Goal: Task Accomplishment & Management: Manage account settings

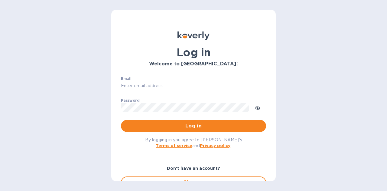
type input "[PERSON_NAME][EMAIL_ADDRESS][PERSON_NAME][DOMAIN_NAME]"
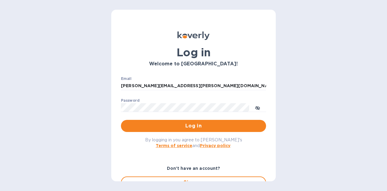
click at [182, 128] on span "Log in" at bounding box center [193, 125] width 135 height 7
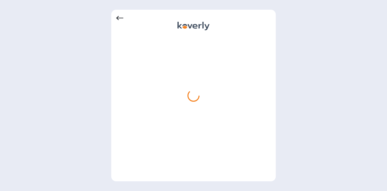
click at [116, 18] on div at bounding box center [193, 95] width 165 height 171
click at [120, 13] on div at bounding box center [193, 95] width 165 height 171
click at [191, 16] on div at bounding box center [193, 18] width 155 height 7
drag, startPoint x: 224, startPoint y: 0, endPoint x: 212, endPoint y: 33, distance: 35.0
click at [212, 33] on div at bounding box center [193, 96] width 155 height 162
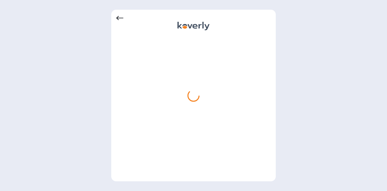
click at [136, 46] on div at bounding box center [193, 106] width 155 height 140
